Goal: Share content: Share content

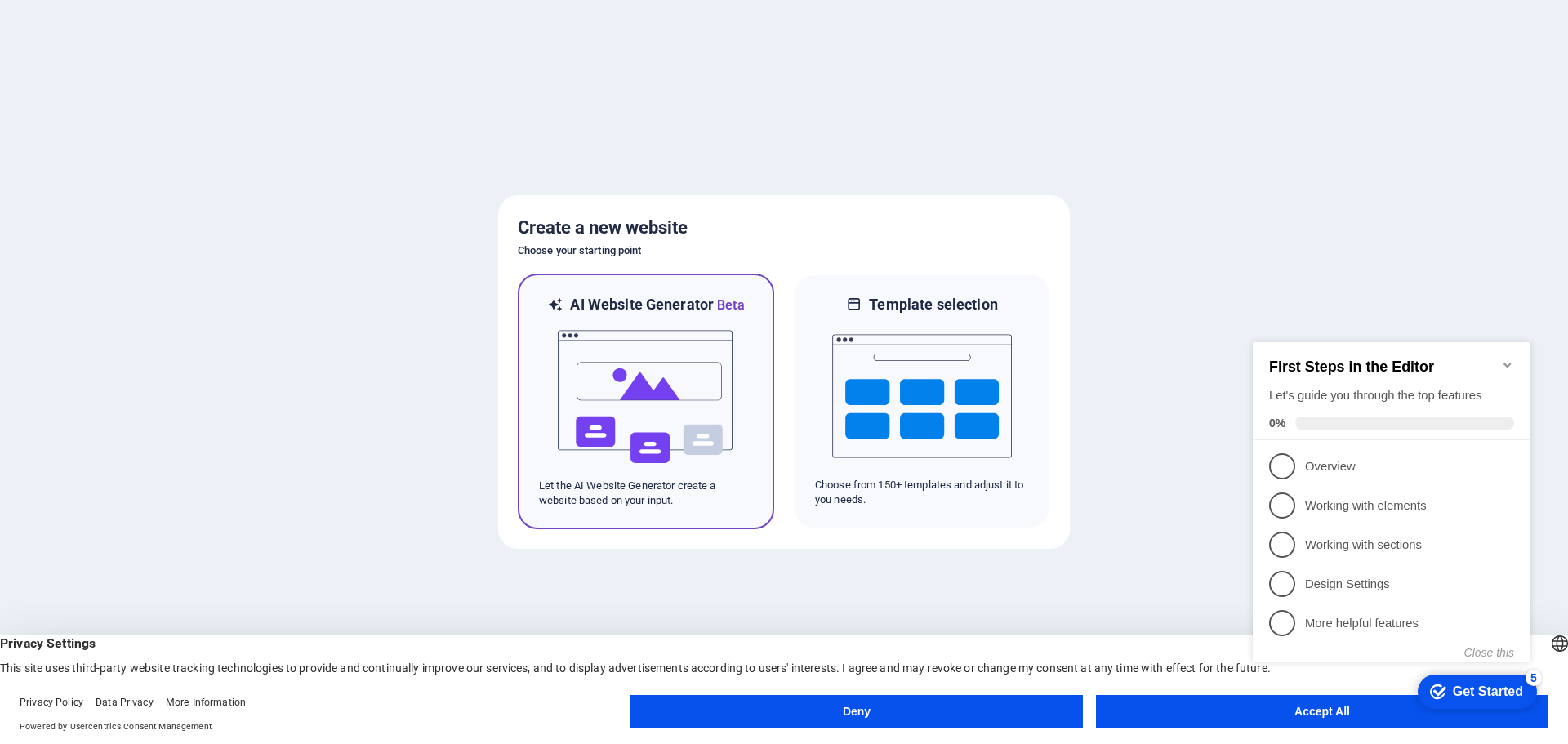
click at [651, 393] on img at bounding box center [646, 397] width 179 height 164
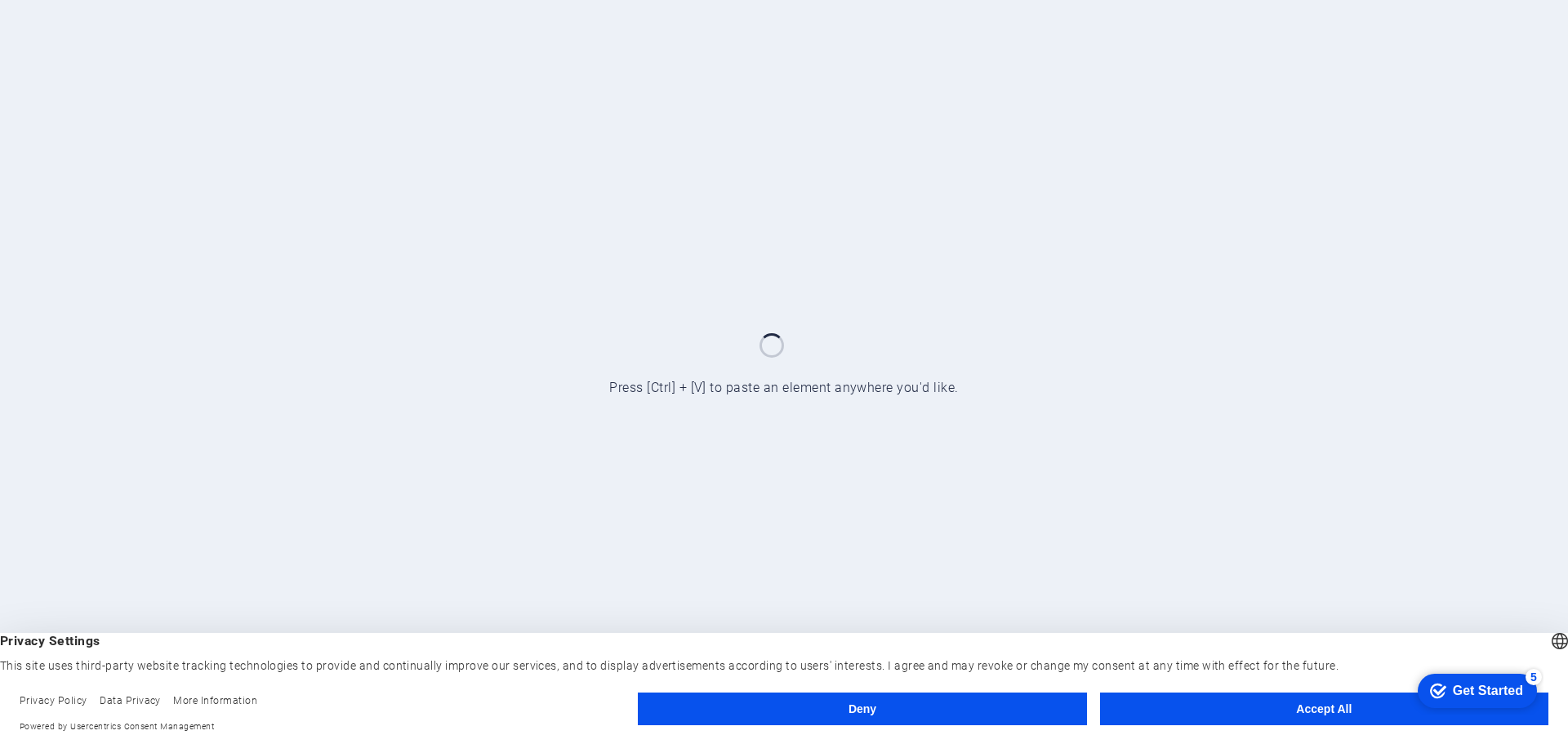
click at [1237, 710] on button "Accept All" at bounding box center [1324, 709] width 448 height 33
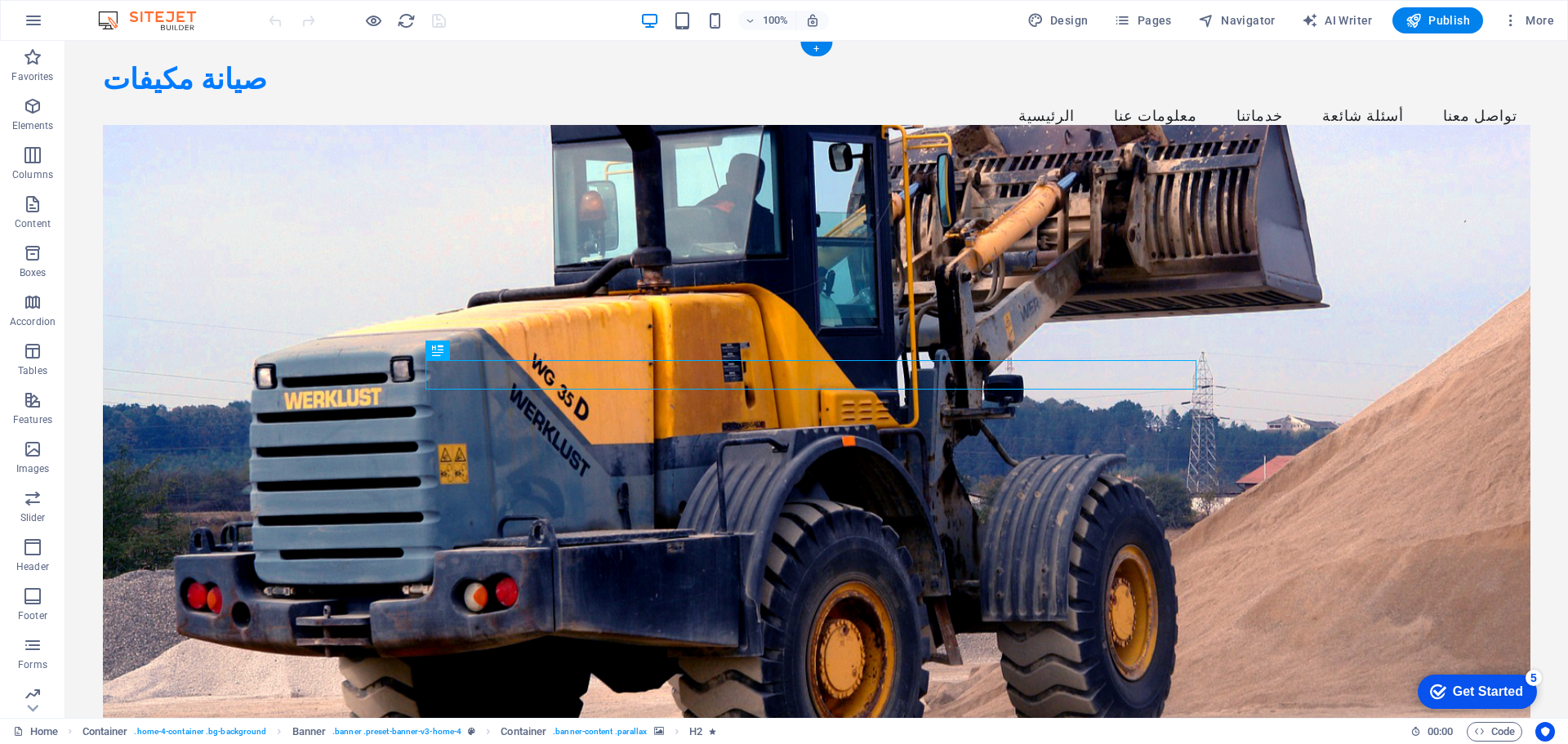
click at [1087, 235] on figure at bounding box center [817, 434] width 1428 height 617
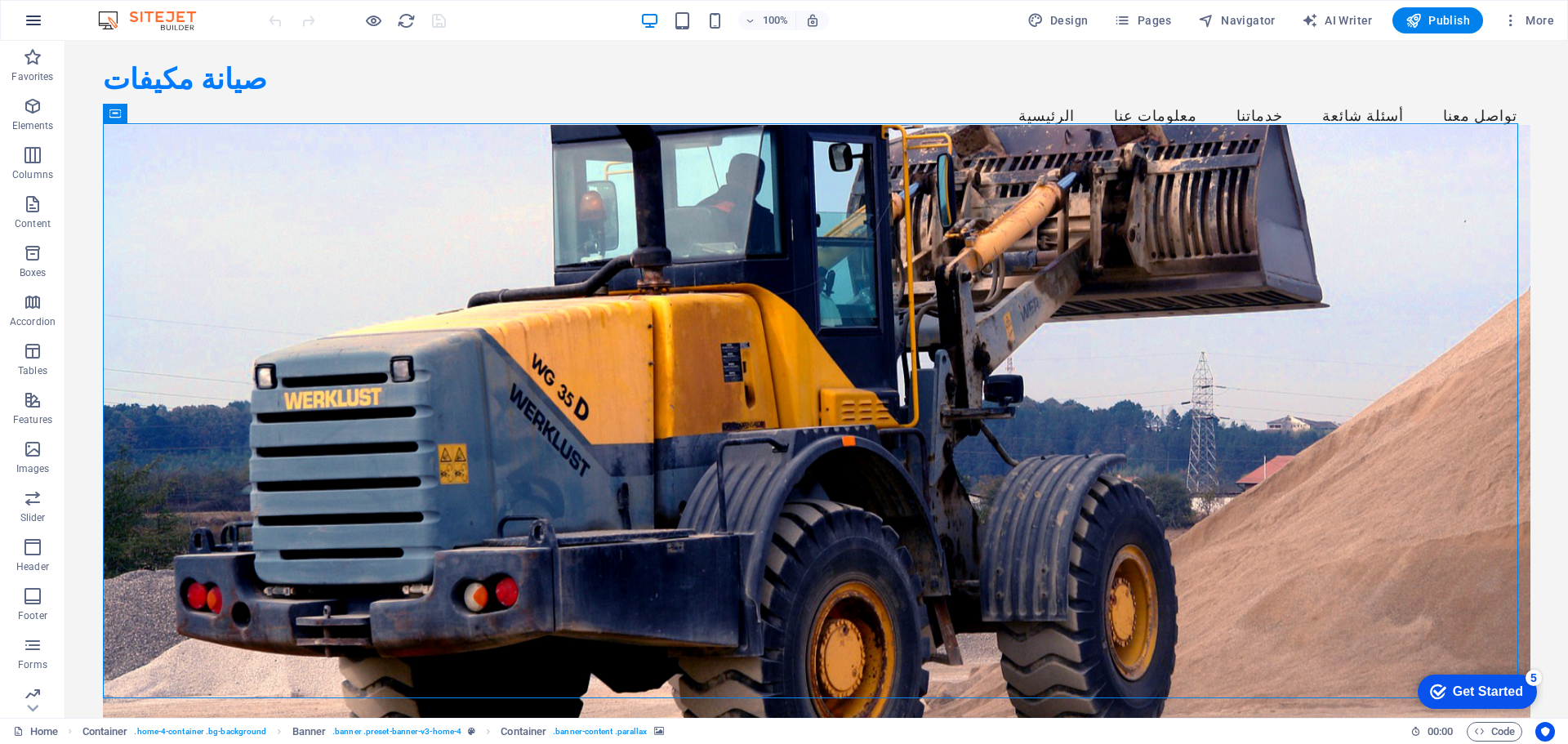
click at [34, 19] on icon "button" at bounding box center [33, 21] width 20 height 20
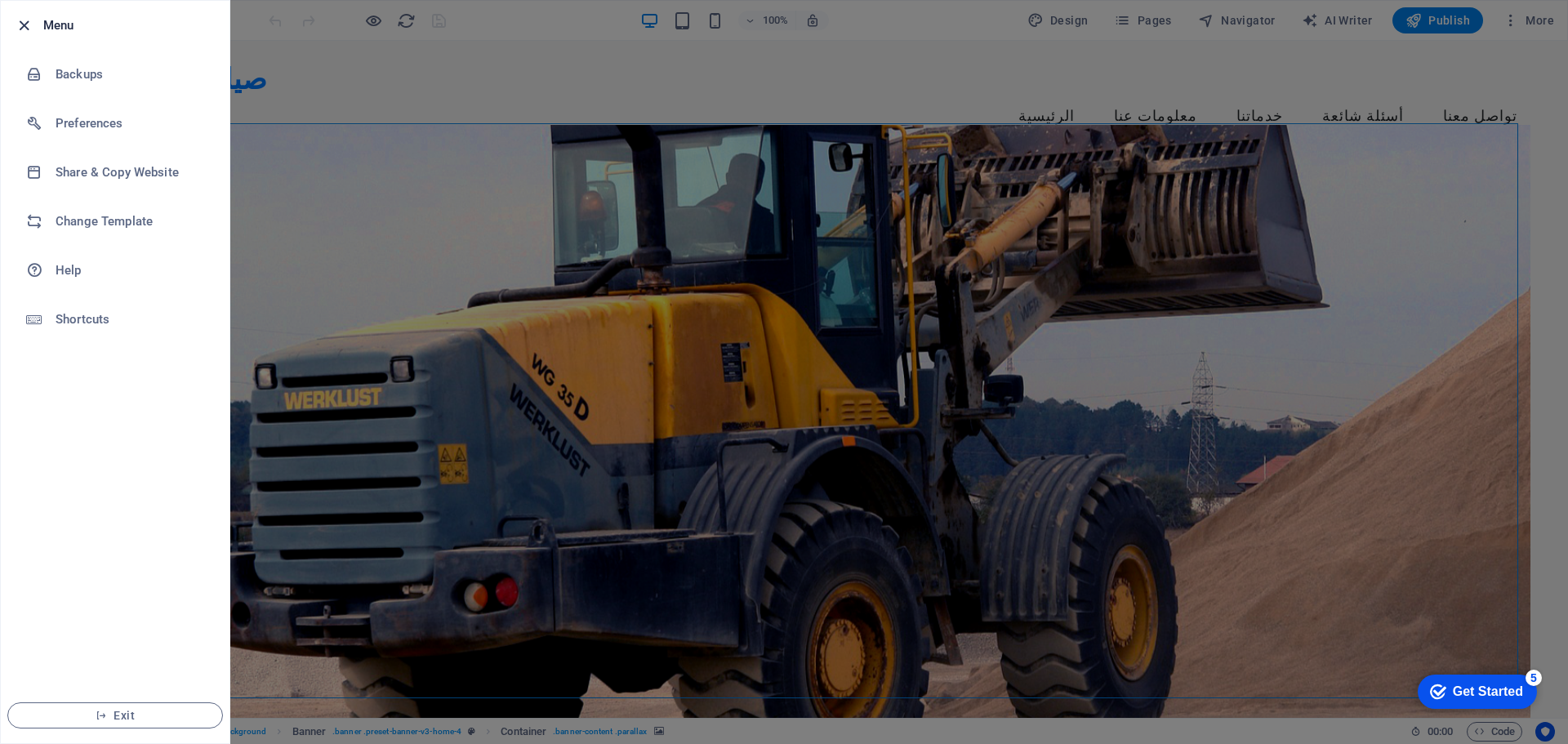
click at [25, 22] on icon "button" at bounding box center [24, 26] width 19 height 19
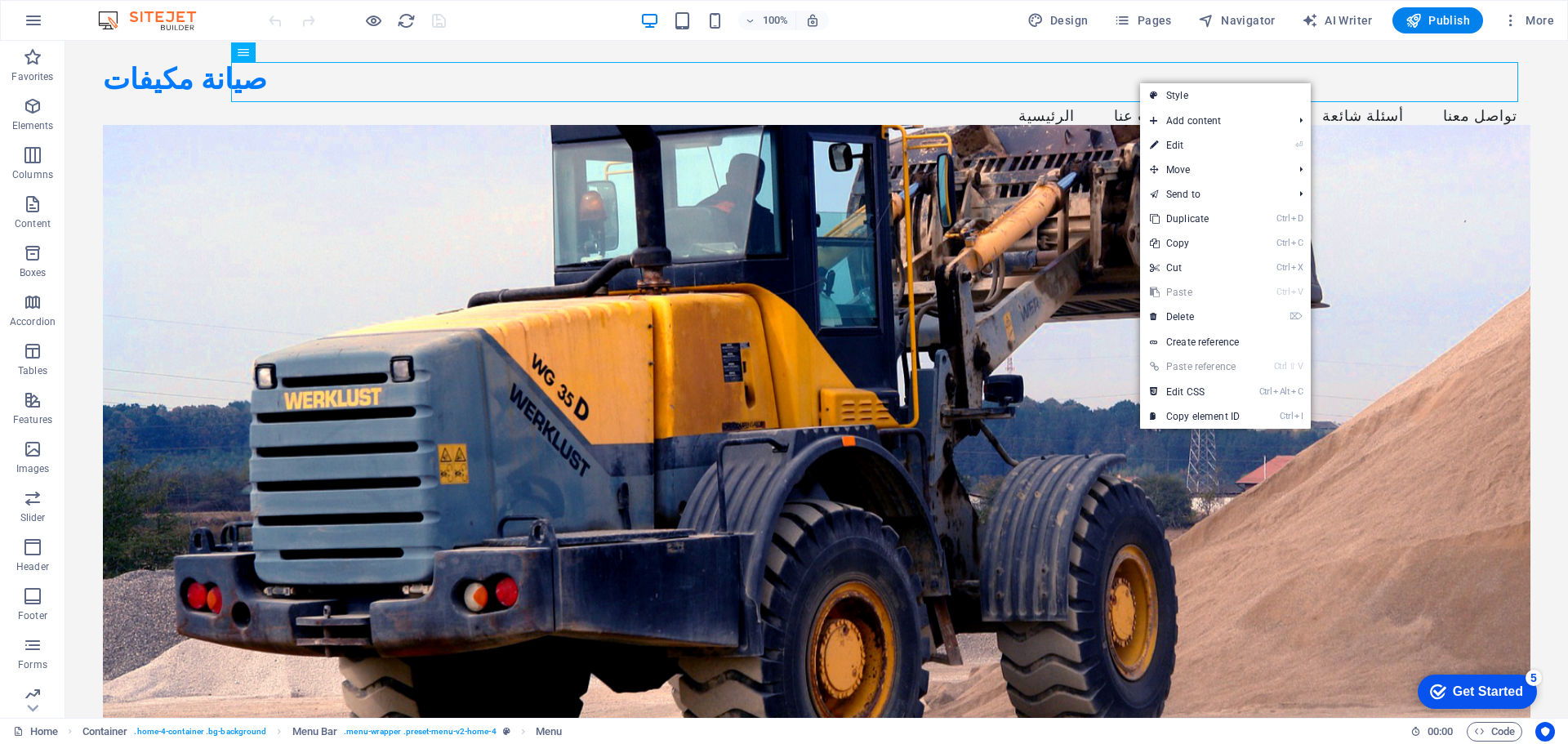
click at [902, 21] on div "100% Design Pages Navigator AI Writer Publish More" at bounding box center [913, 20] width 1295 height 27
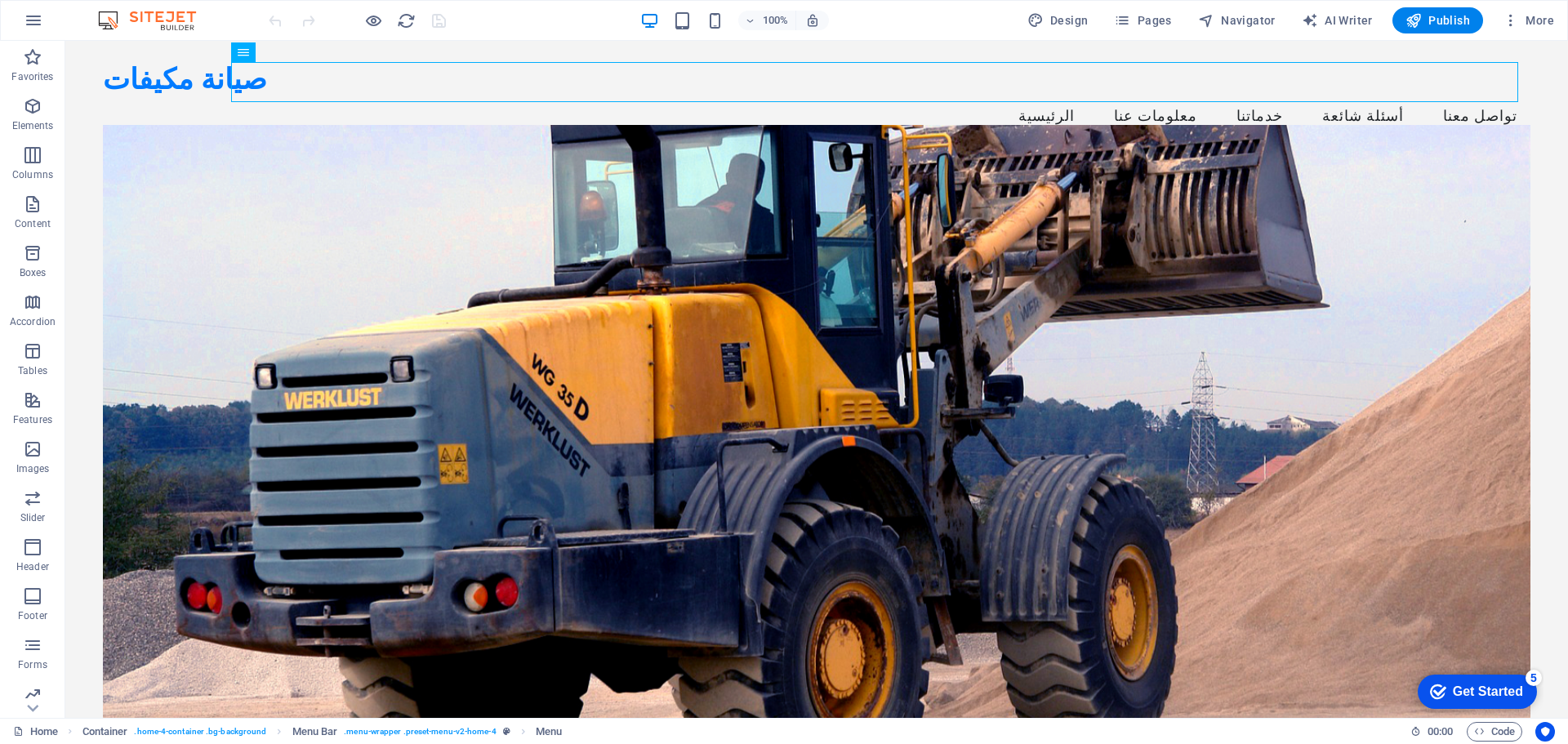
click at [1470, 692] on div "Get Started" at bounding box center [1487, 692] width 70 height 15
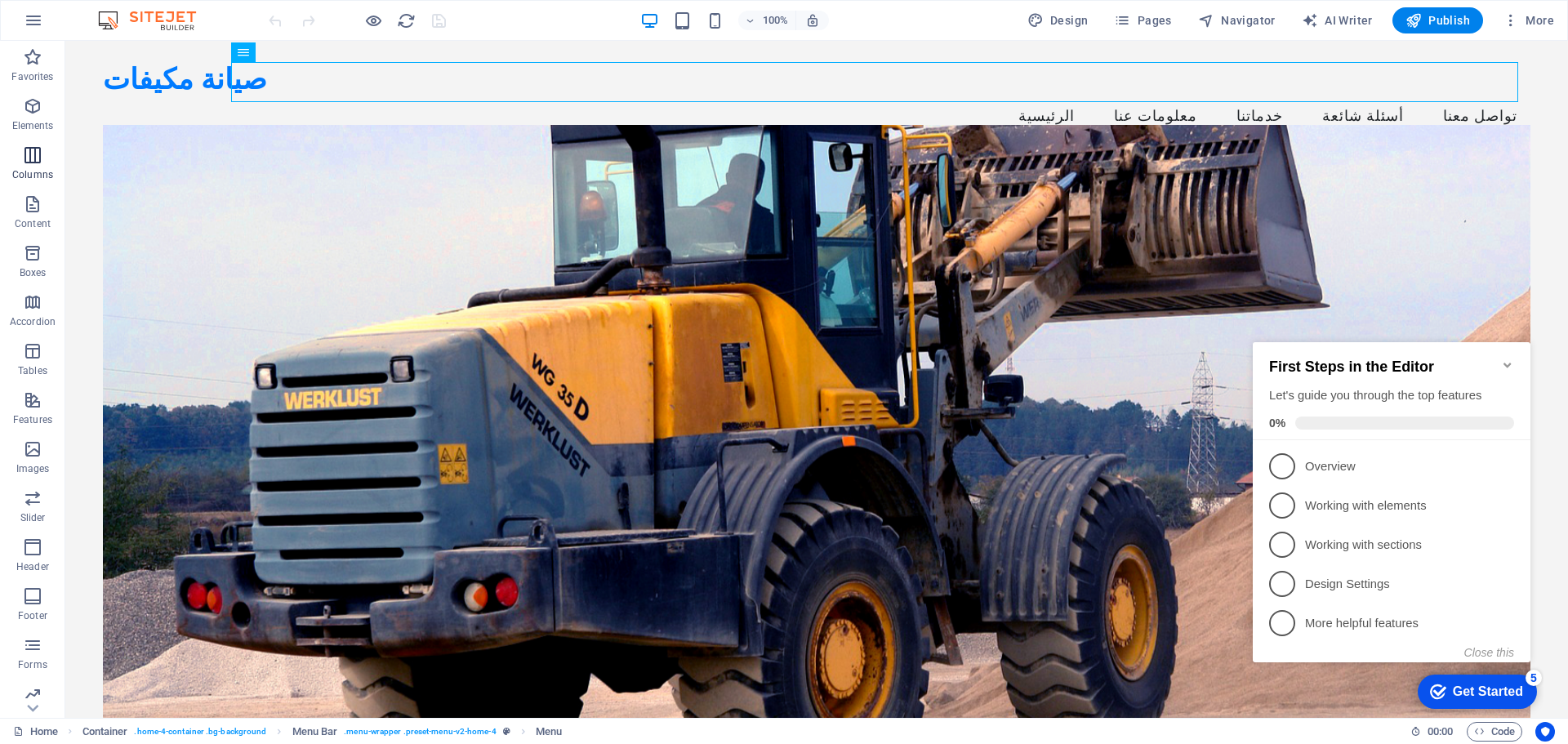
click at [33, 143] on button "Columns" at bounding box center [33, 164] width 65 height 49
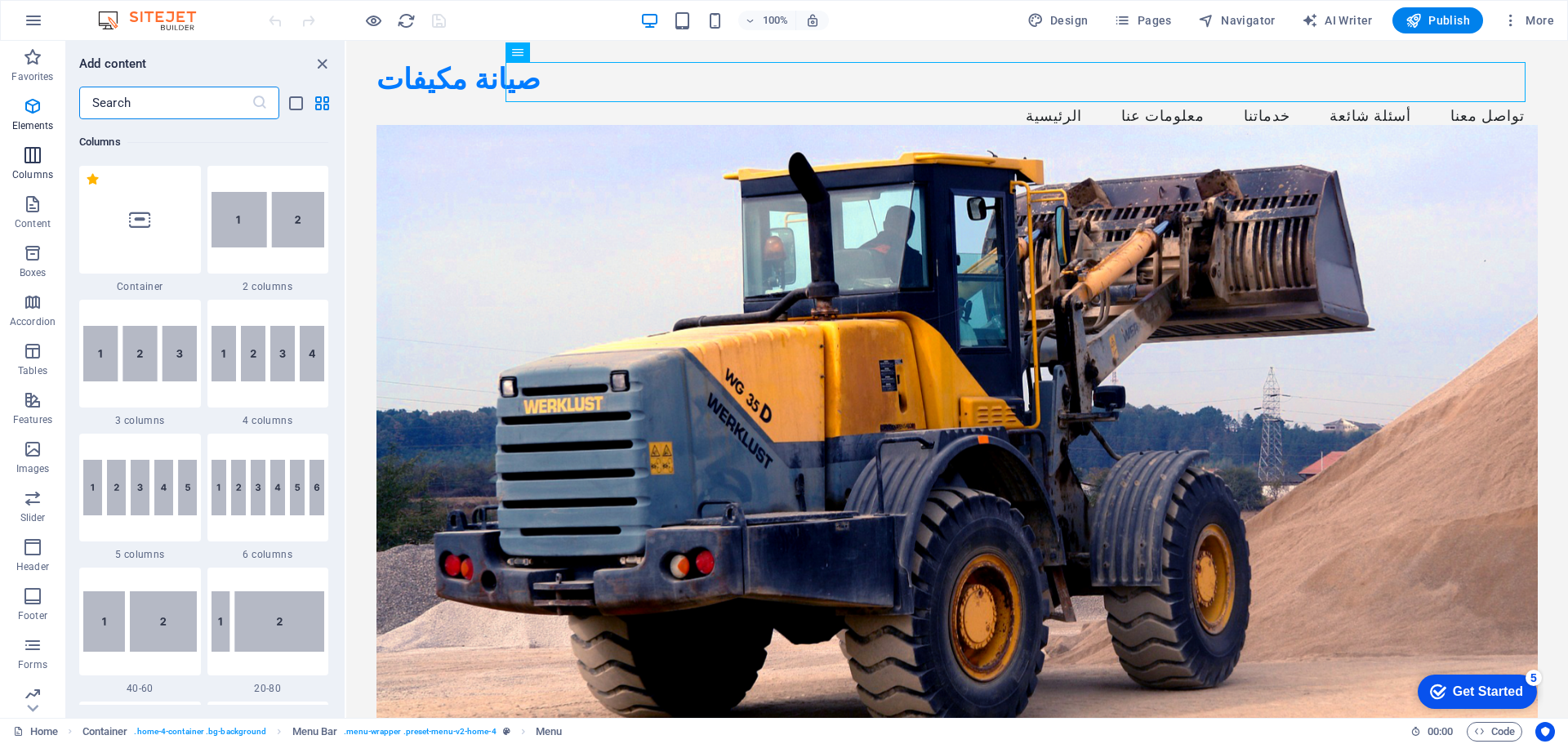
scroll to position [809, 0]
click at [37, 107] on icon "button" at bounding box center [33, 106] width 20 height 20
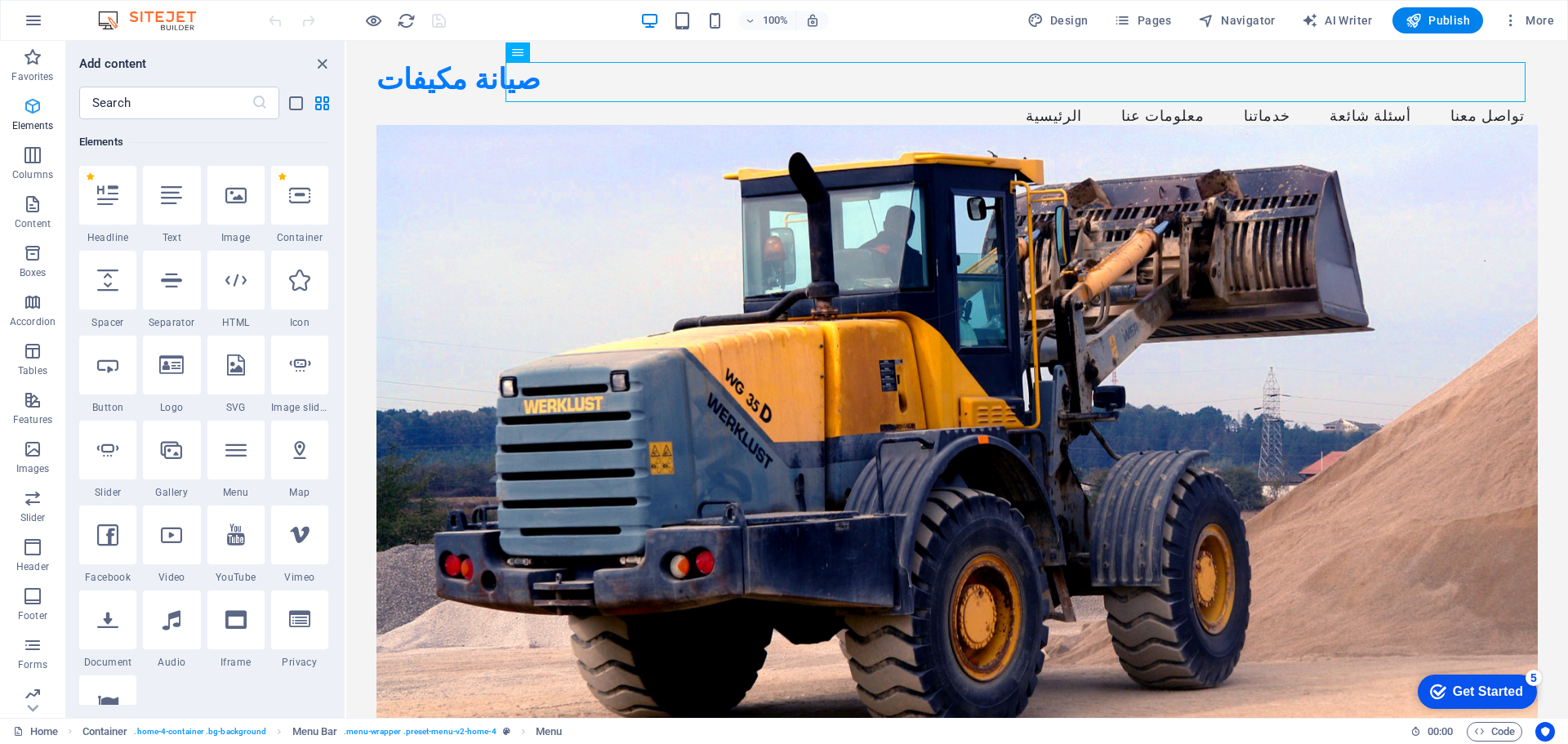
scroll to position [174, 0]
click at [35, 54] on icon "button" at bounding box center [33, 57] width 20 height 20
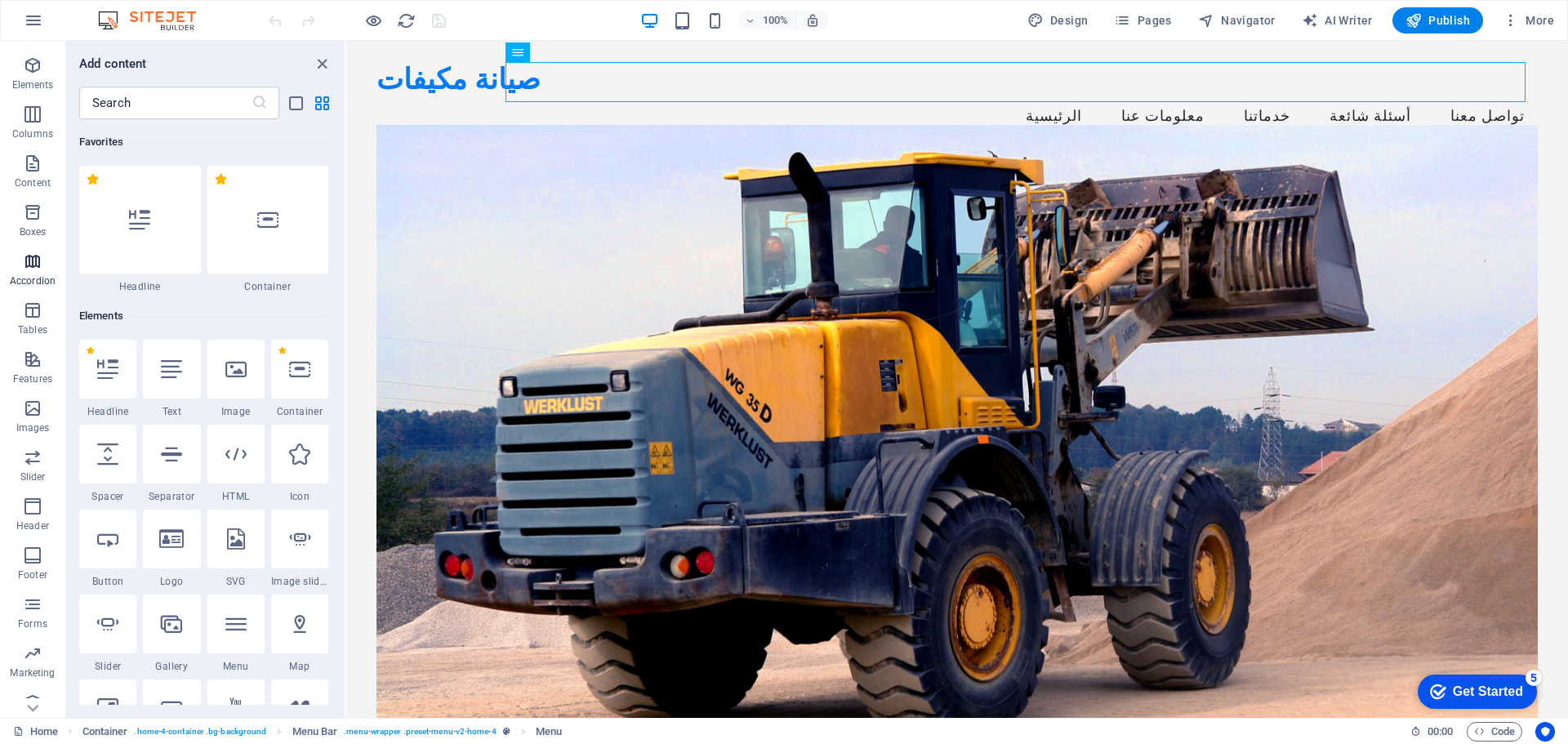
scroll to position [58, 0]
click at [35, 386] on icon "button" at bounding box center [33, 391] width 20 height 20
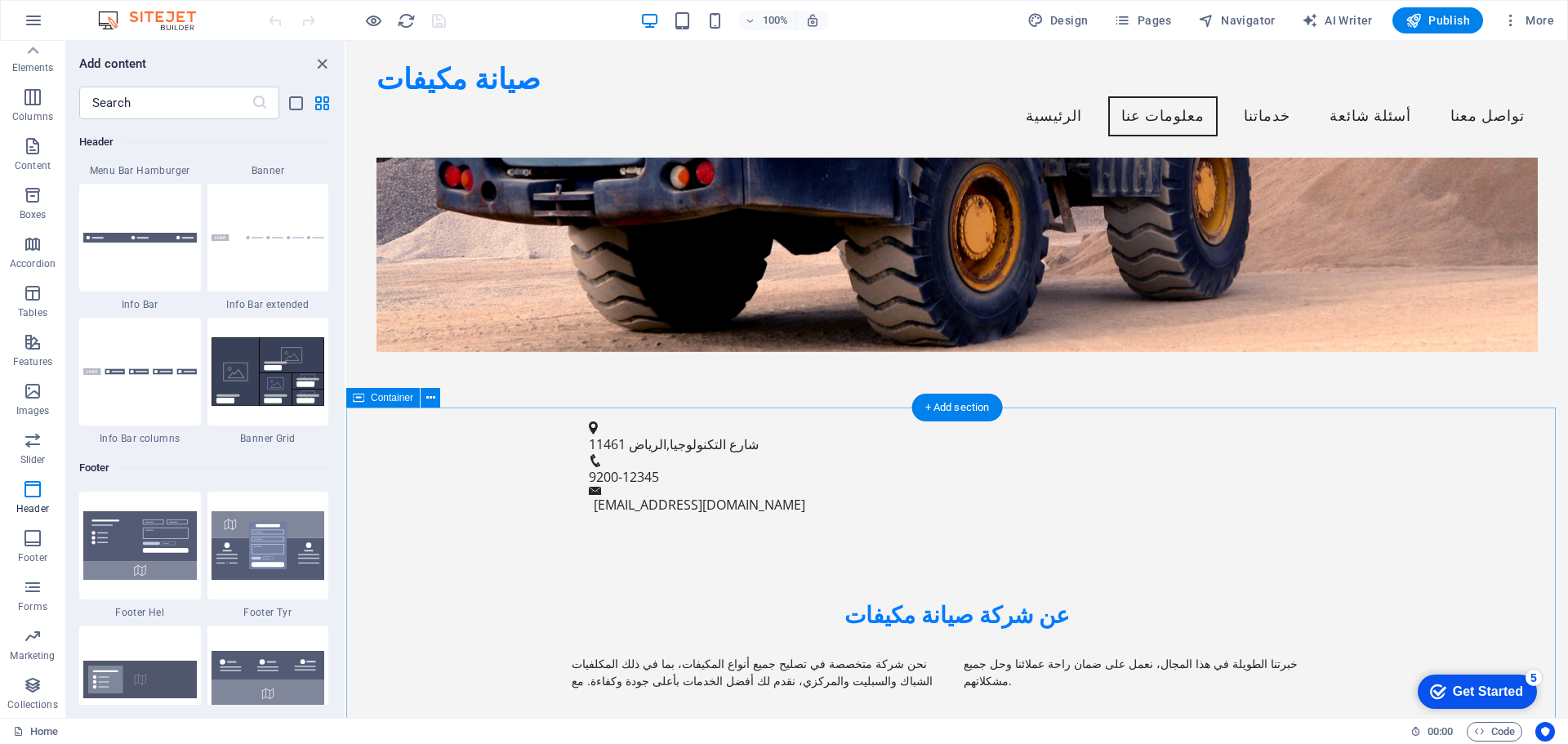
scroll to position [0, 0]
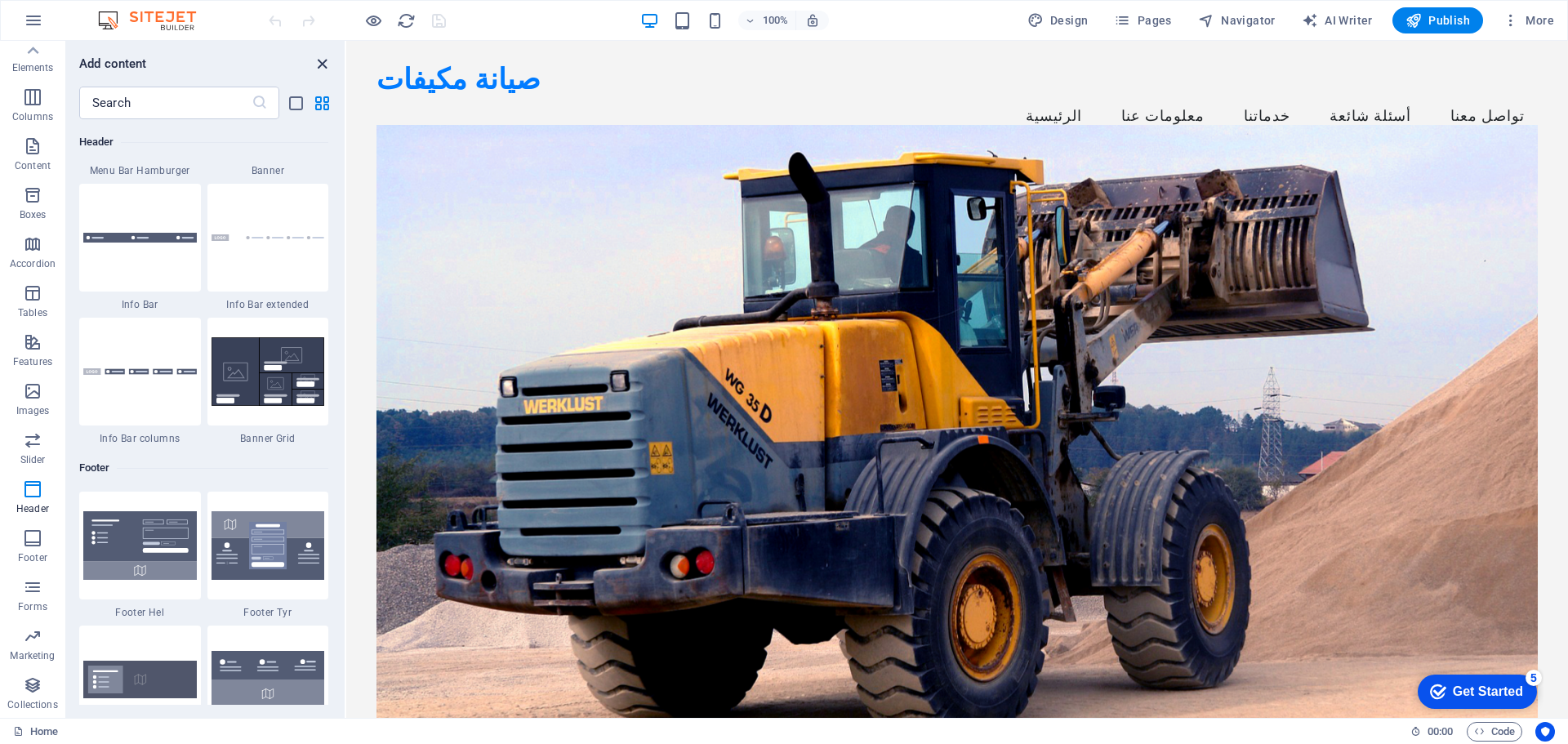
click at [314, 63] on icon "close panel" at bounding box center [322, 64] width 19 height 19
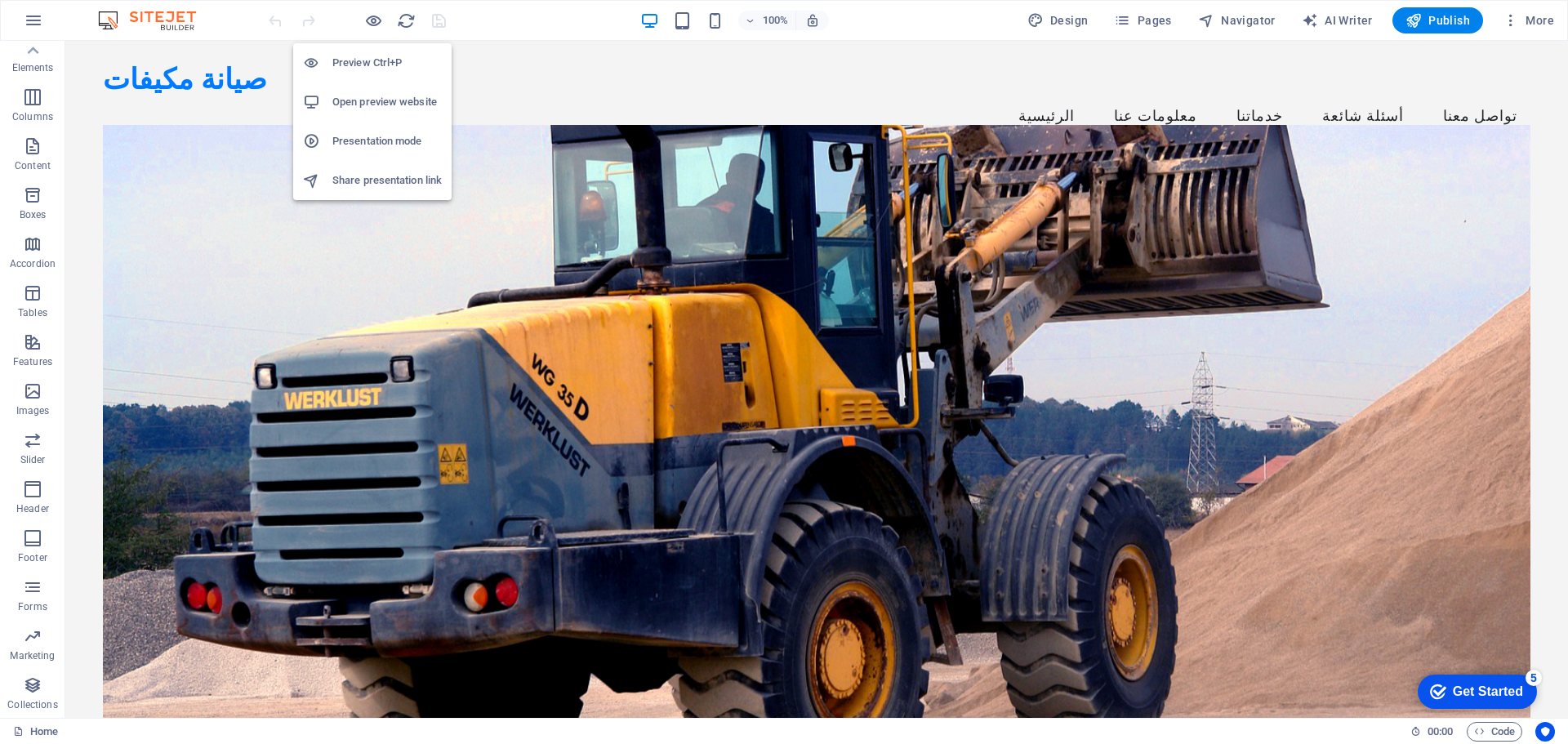
drag, startPoint x: 376, startPoint y: 57, endPoint x: 351, endPoint y: 179, distance: 124.5
click at [351, 179] on h6 "Share presentation link" at bounding box center [387, 180] width 109 height 20
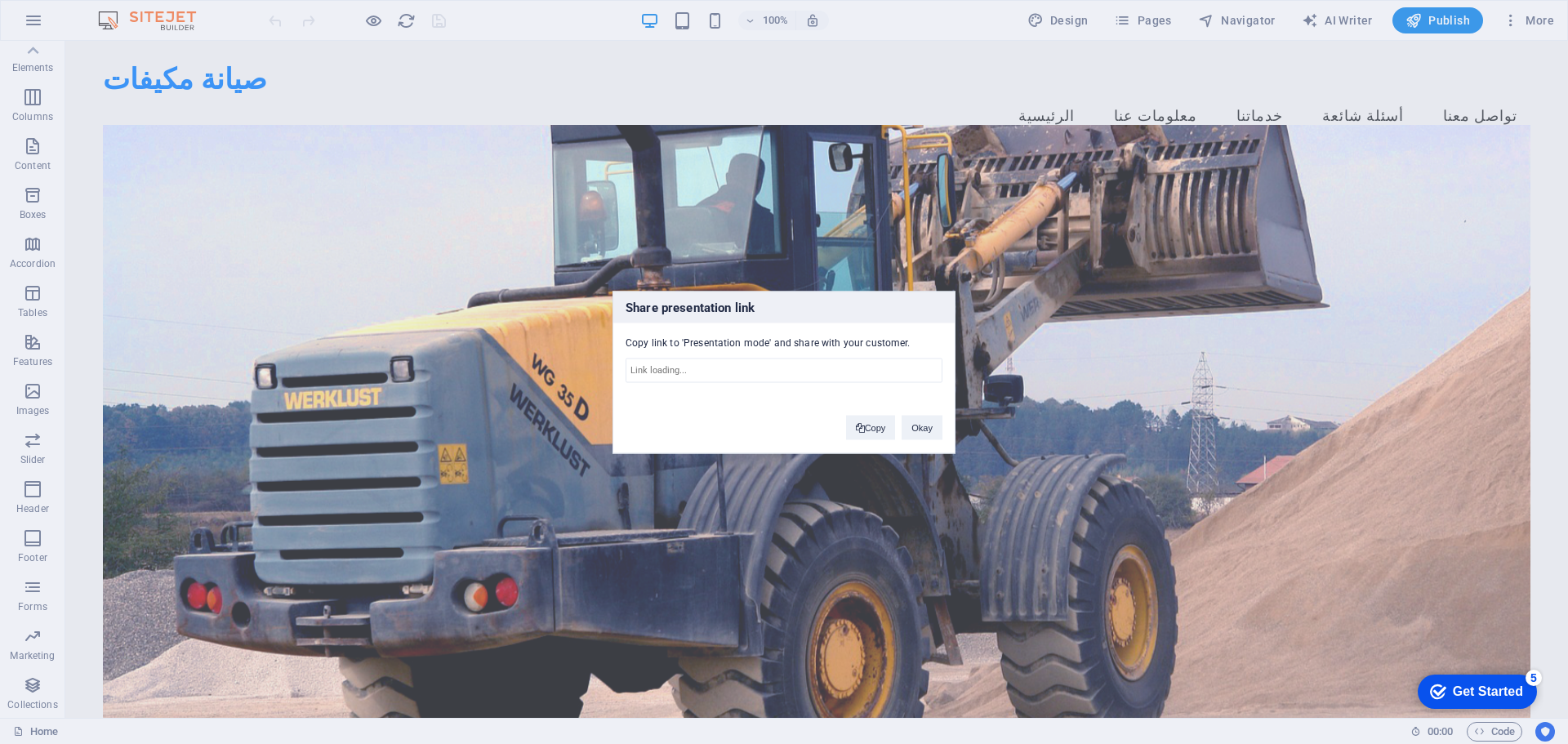
type input "[URL][DOMAIN_NAME]"
drag, startPoint x: 916, startPoint y: 425, endPoint x: 825, endPoint y: 373, distance: 104.8
click at [916, 425] on button "Okay" at bounding box center [922, 427] width 40 height 25
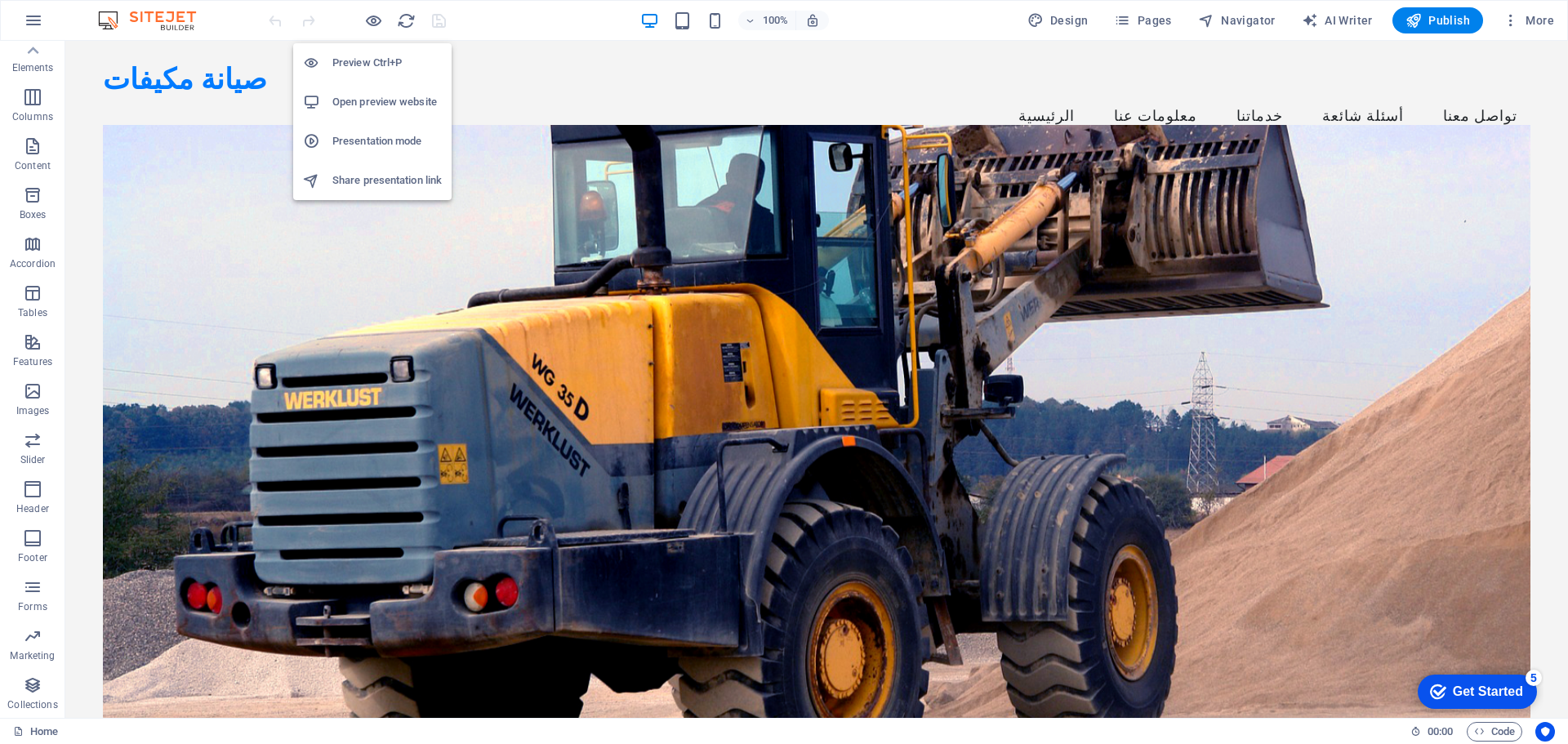
click at [385, 97] on h6 "Open preview website" at bounding box center [387, 102] width 109 height 20
